Goal: Task Accomplishment & Management: Manage account settings

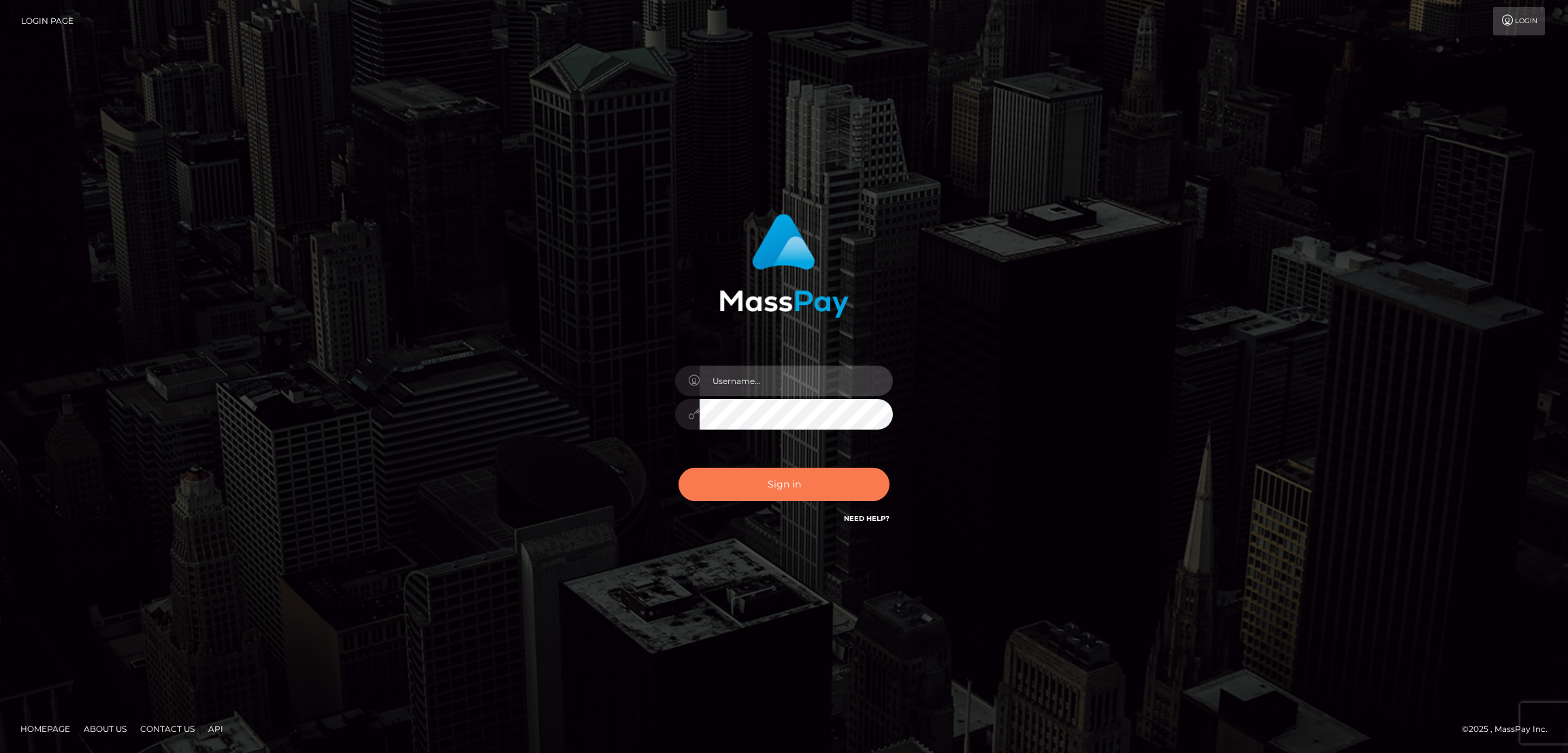
type input "by.es2"
click at [774, 494] on button "Sign in" at bounding box center [784, 484] width 211 height 34
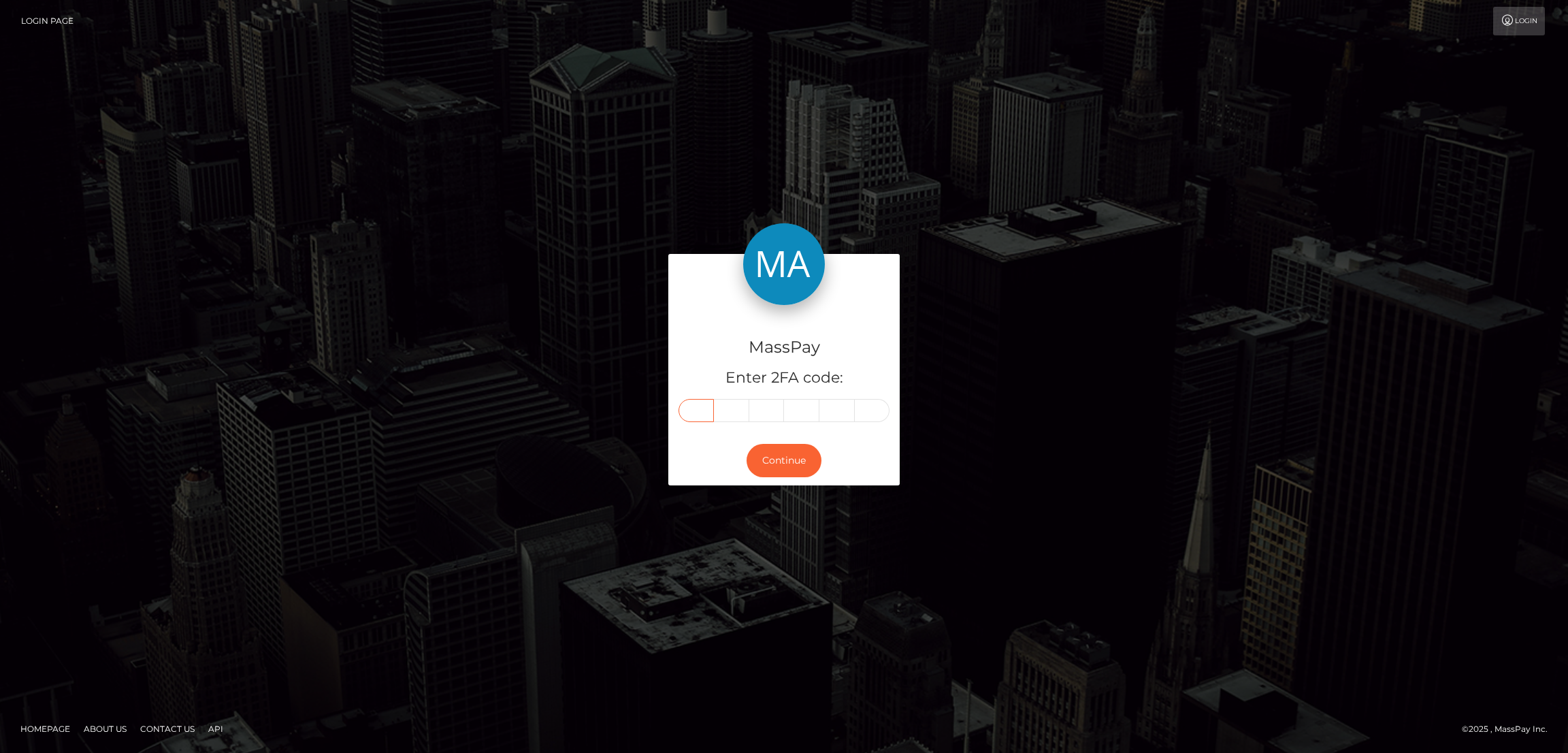
click at [699, 408] on input "text" at bounding box center [695, 410] width 35 height 23
paste input "6"
type input "6"
type input "0"
type input "3"
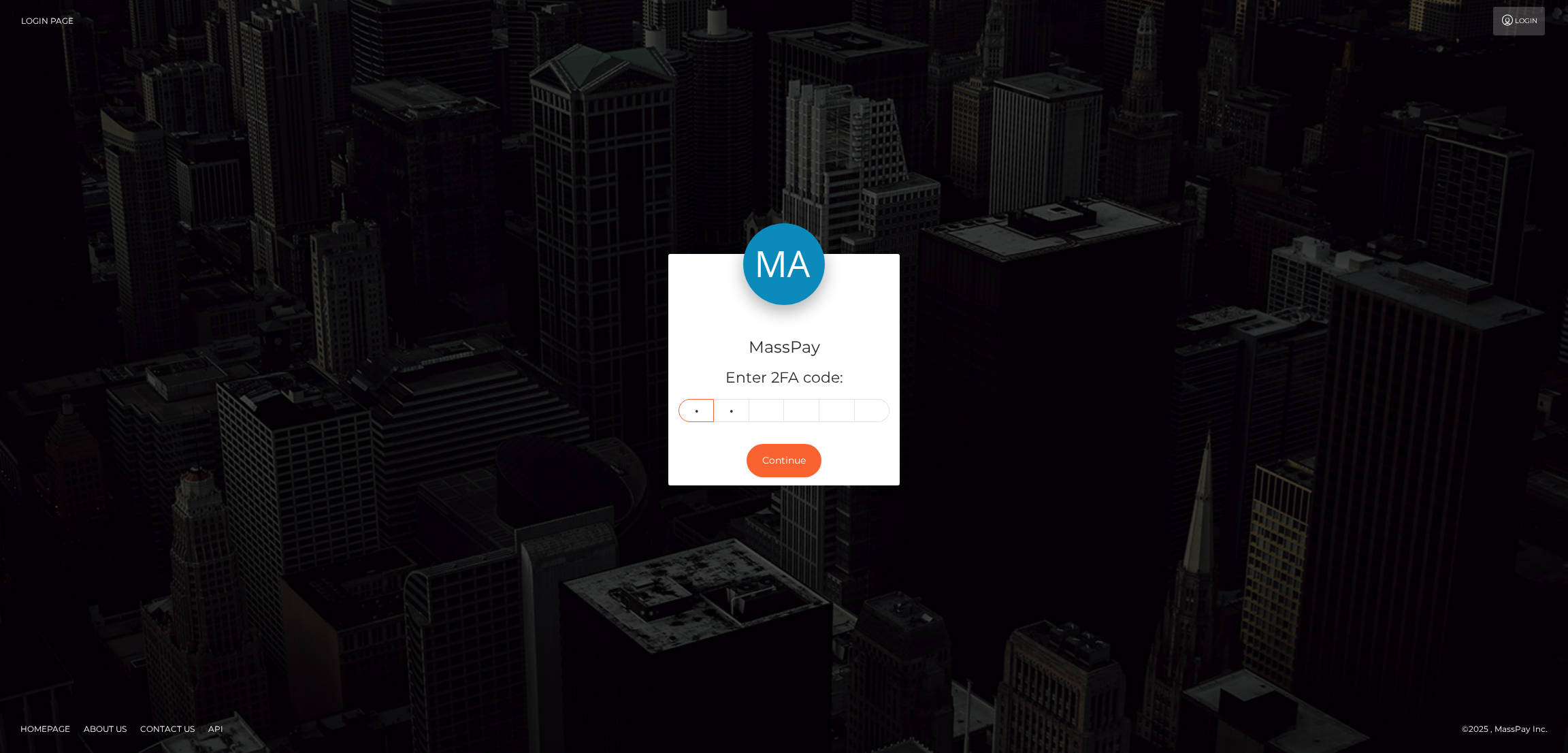
type input "2"
type input "4"
type input "1"
click at [787, 457] on button "Continue" at bounding box center [784, 460] width 75 height 34
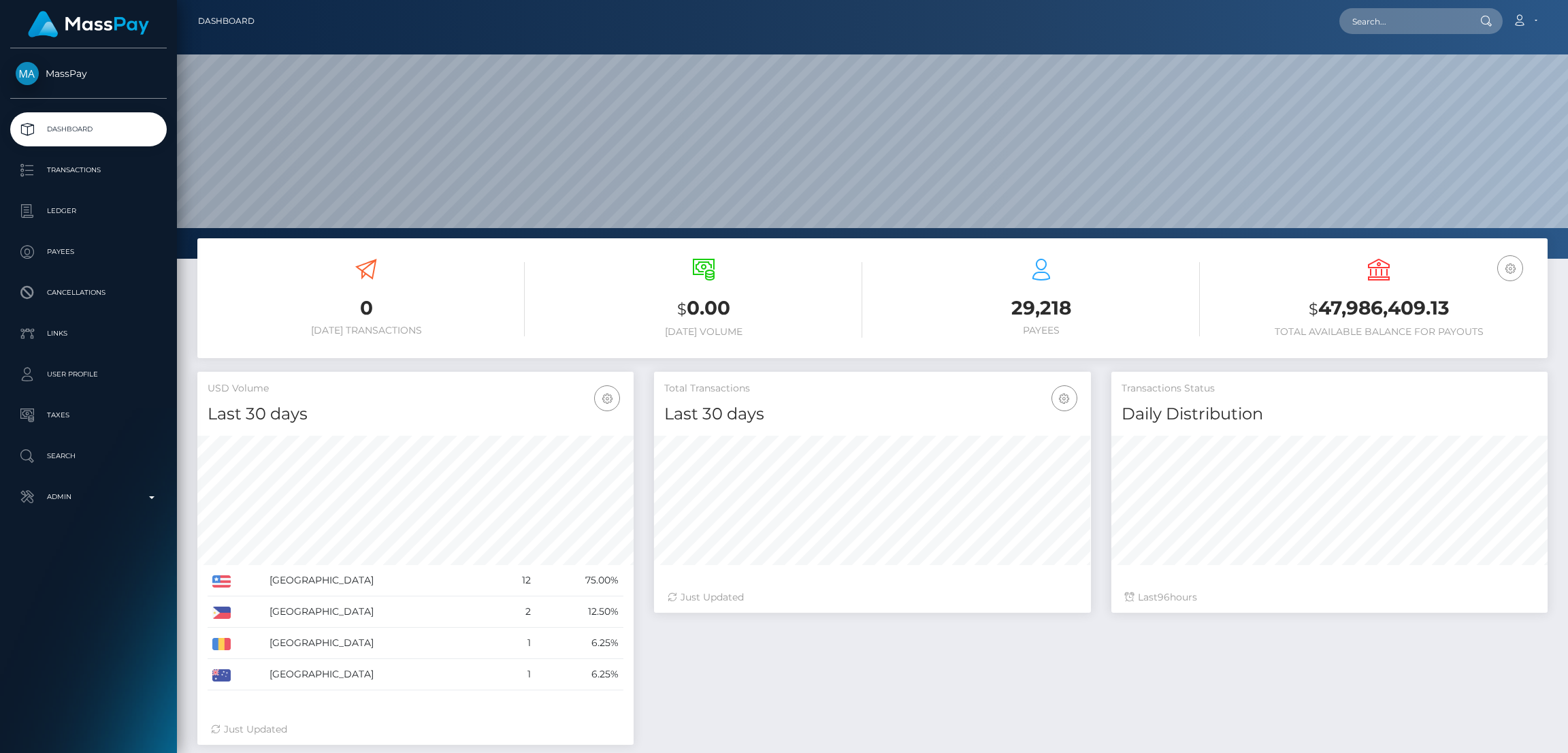
scroll to position [242, 436]
click at [1381, 24] on input "text" at bounding box center [1403, 21] width 128 height 26
paste input "tiararobledo756@gmail.com"
type input "tiararobledo756@gmail.com"
